Goal: Information Seeking & Learning: Learn about a topic

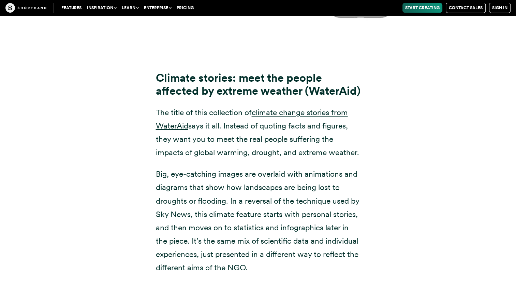
scroll to position [5116, 0]
click at [301, 108] on link "climate change stories from WaterAid" at bounding box center [252, 119] width 192 height 23
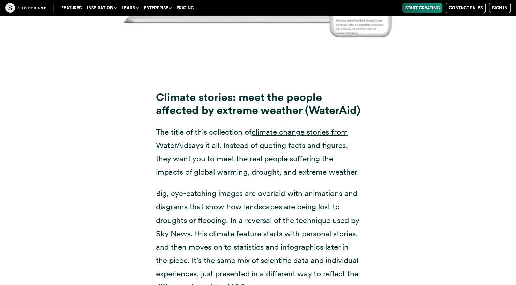
scroll to position [5097, 0]
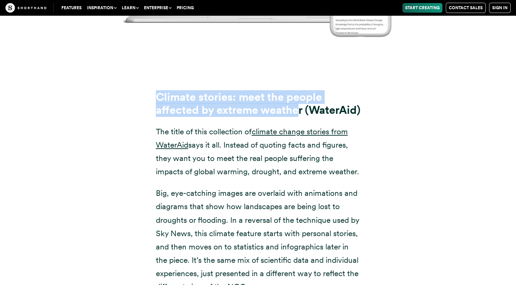
drag, startPoint x: 158, startPoint y: 58, endPoint x: 301, endPoint y: 75, distance: 144.0
click at [301, 90] on strong "Climate stories: meet the people affected by extreme weather (WaterAid)" at bounding box center [258, 103] width 205 height 27
copy strong "Climate stories: meet the people affected by extreme weather"
